Goal: Task Accomplishment & Management: Manage account settings

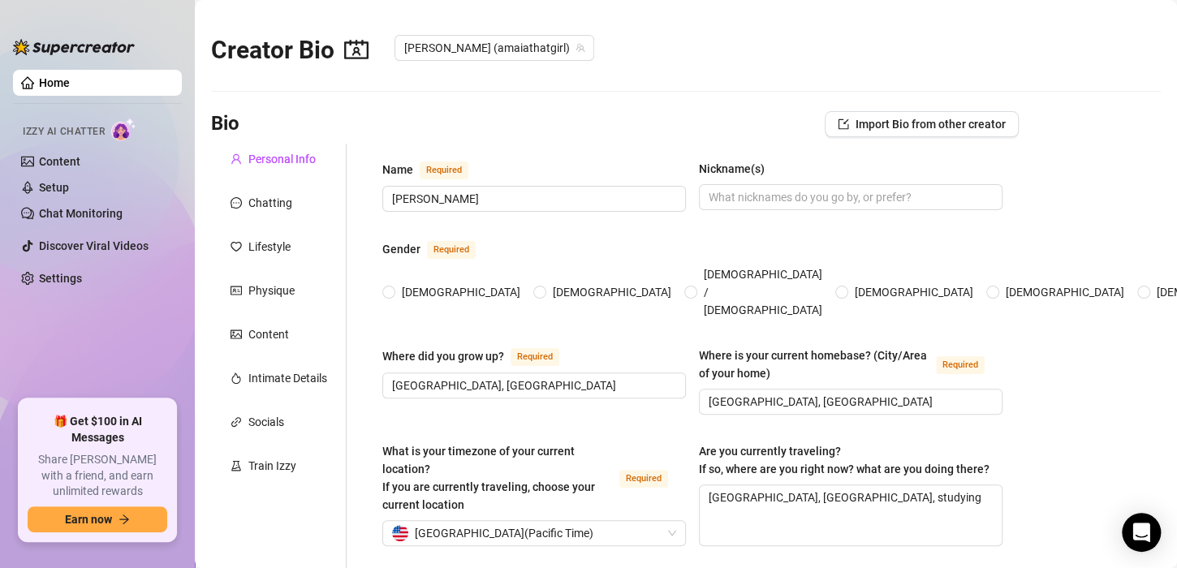
radio input "true"
type input "[DATE]"
click at [259, 211] on div "Chatting" at bounding box center [270, 203] width 44 height 18
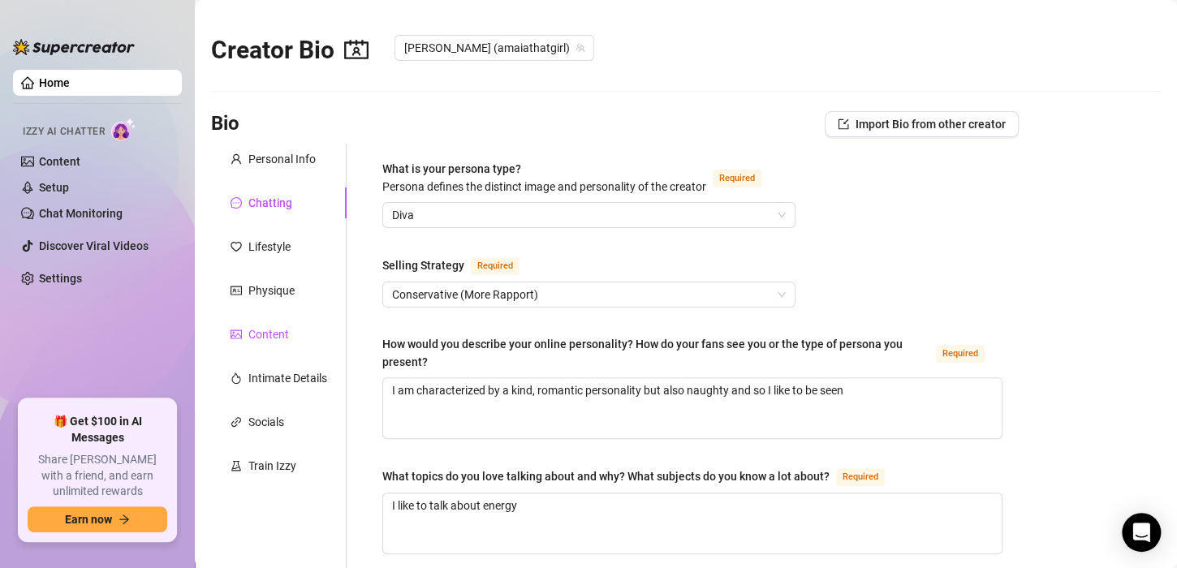
click at [264, 332] on div "Content" at bounding box center [268, 335] width 41 height 18
